Goal: Task Accomplishment & Management: Manage account settings

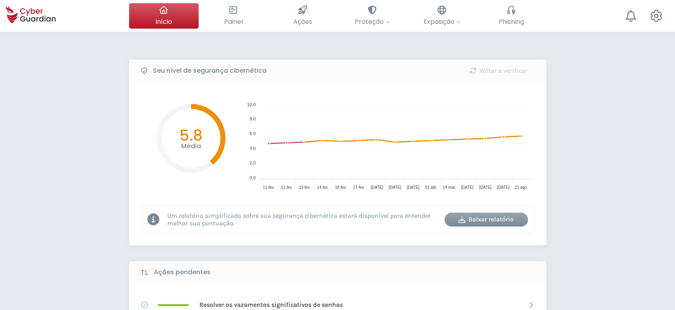
select select "Português (BR)"
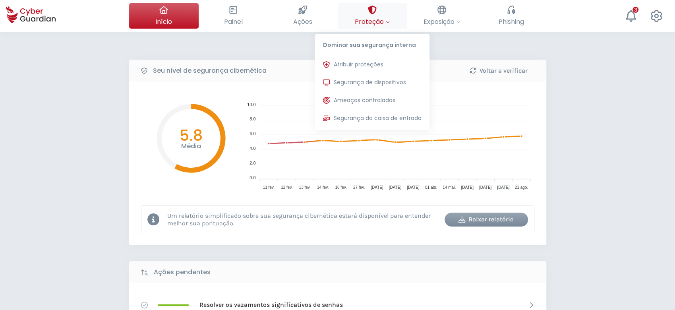
click at [369, 18] on span "Proteção" at bounding box center [372, 22] width 35 height 10
click at [371, 83] on span "Segurança de dispositivos" at bounding box center [370, 82] width 72 height 8
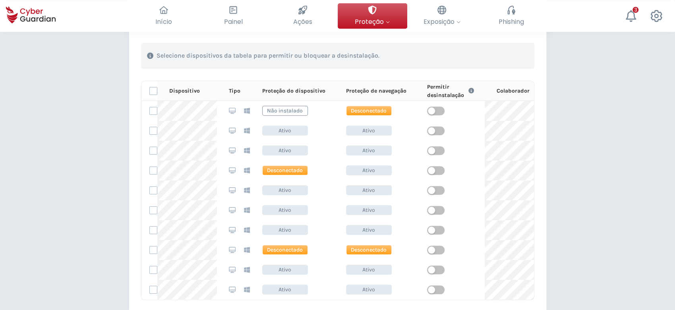
scroll to position [423, 0]
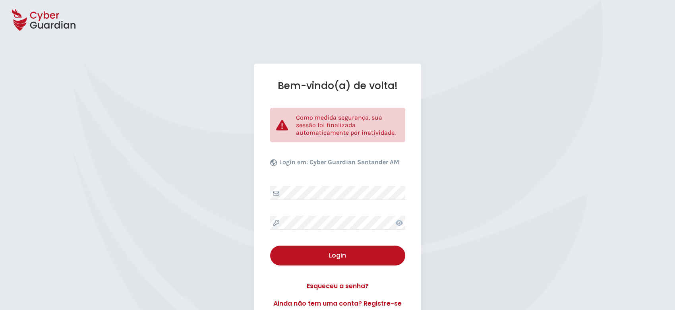
select select "Português (BR)"
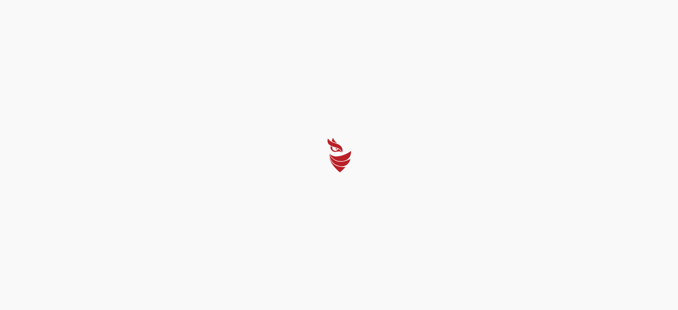
select select "Português (BR)"
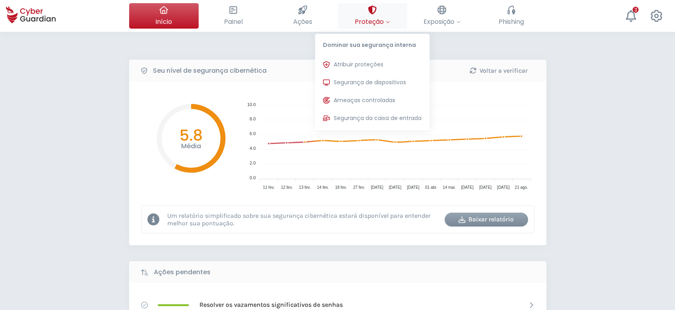
click at [363, 19] on span "Proteção" at bounding box center [372, 22] width 35 height 10
click at [365, 78] on span "Segurança de dispositivos" at bounding box center [370, 82] width 72 height 8
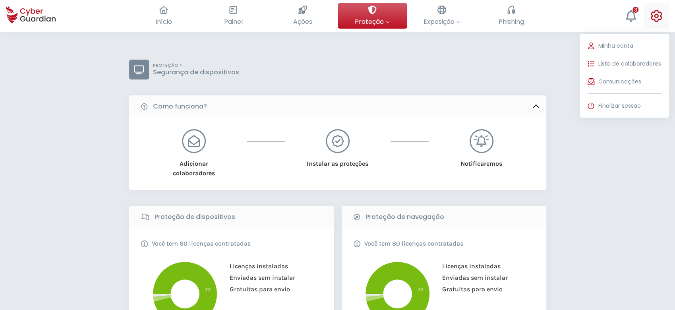
click at [660, 17] on icon at bounding box center [656, 16] width 12 height 12
click at [637, 104] on span "Finalizar sessão" at bounding box center [619, 106] width 42 height 8
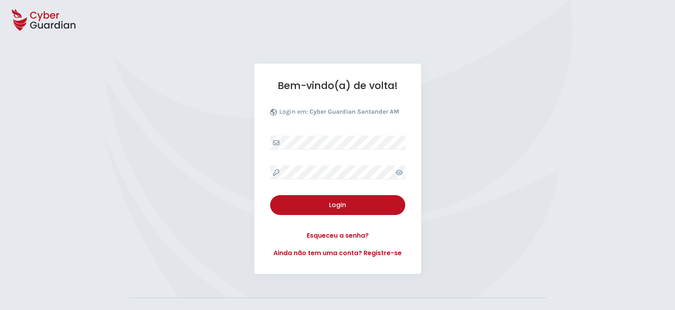
select select "Português (BR)"
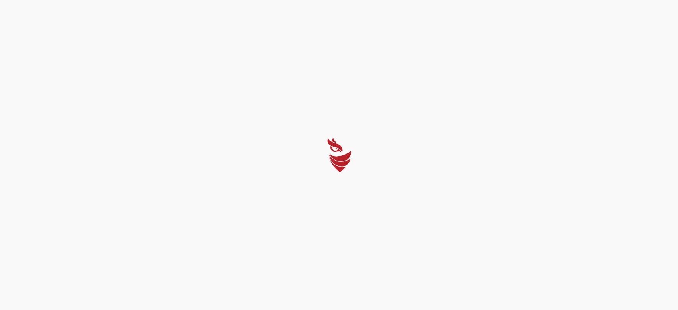
select select "Português (BR)"
